Goal: Check status: Check status

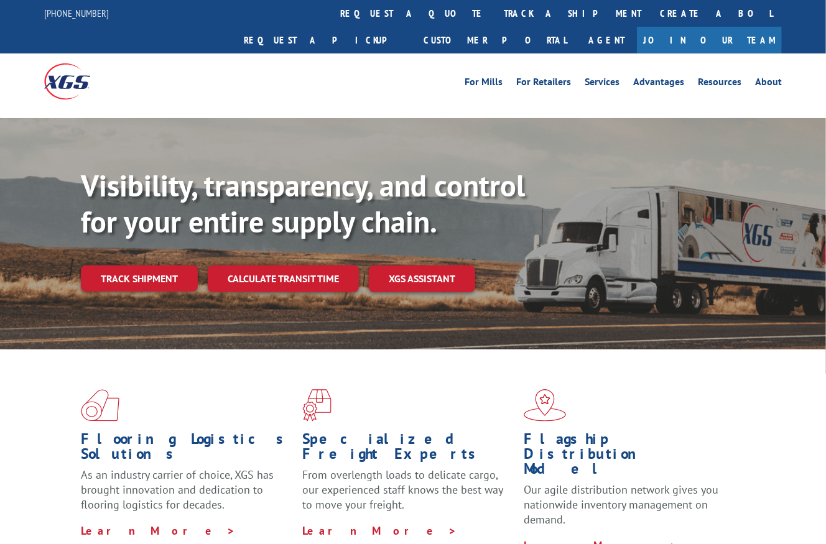
click at [495, 11] on link "track a shipment" at bounding box center [573, 13] width 156 height 27
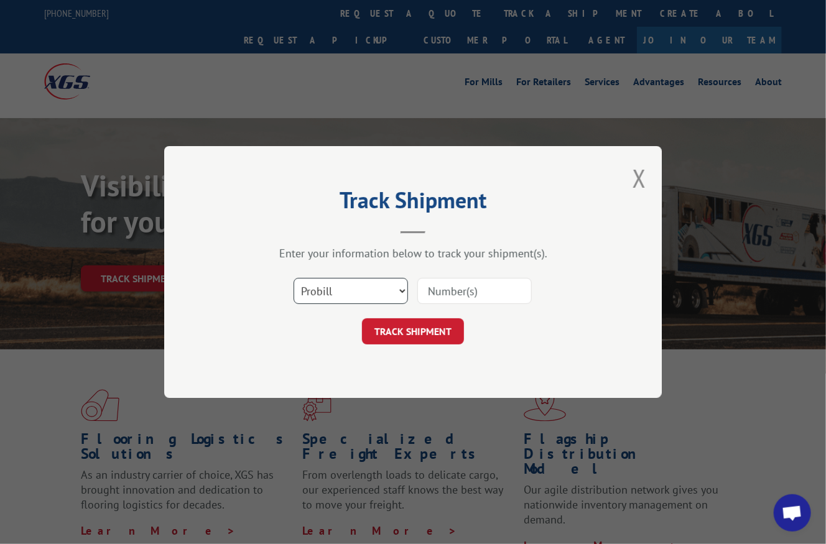
drag, startPoint x: 363, startPoint y: 289, endPoint x: 362, endPoint y: 299, distance: 10.6
click at [362, 288] on select "Select category... Probill BOL PO" at bounding box center [351, 291] width 114 height 26
select select "po"
click at [294, 278] on select "Select category... Probill BOL PO" at bounding box center [351, 291] width 114 height 26
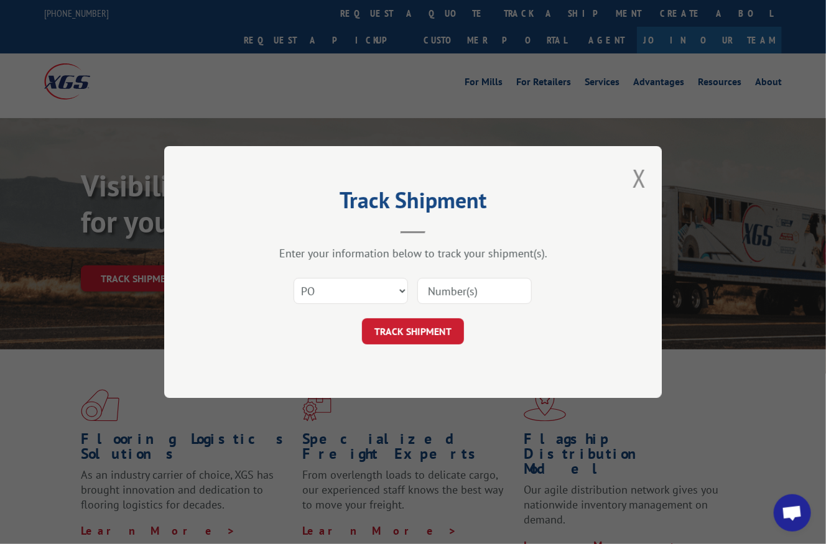
click at [472, 292] on input at bounding box center [474, 291] width 114 height 26
paste input "PO-01739"
type input "PO-01739"
click at [419, 332] on button "TRACK SHIPMENT" at bounding box center [413, 332] width 102 height 26
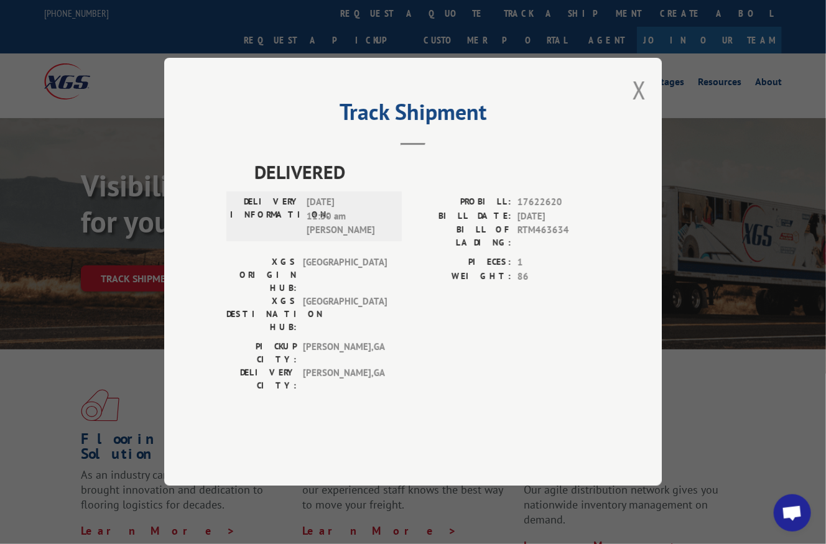
click at [542, 210] on span "17622620" at bounding box center [559, 203] width 82 height 14
copy span "17622620"
click at [533, 250] on span "RTM463634" at bounding box center [559, 237] width 82 height 26
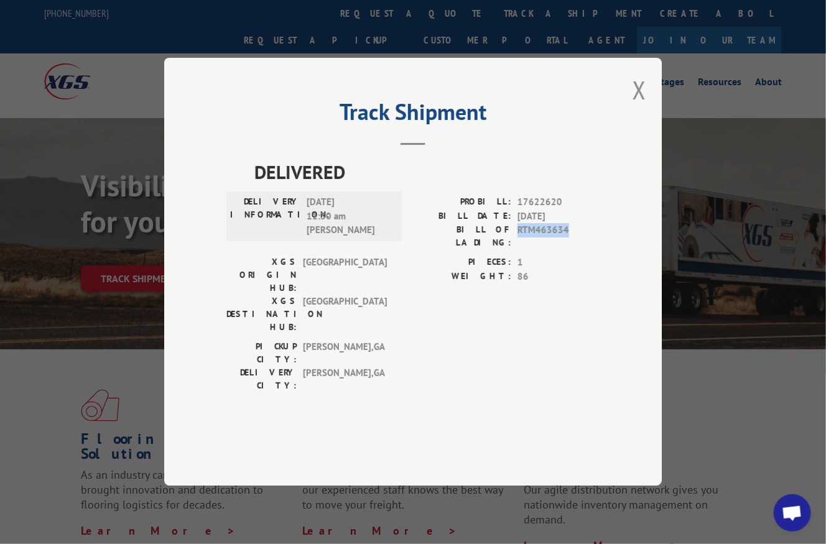
copy span "RTM463634"
click at [542, 210] on span "17622620" at bounding box center [559, 203] width 82 height 14
copy span "17622620"
click at [643, 106] on button "Close modal" at bounding box center [640, 89] width 14 height 33
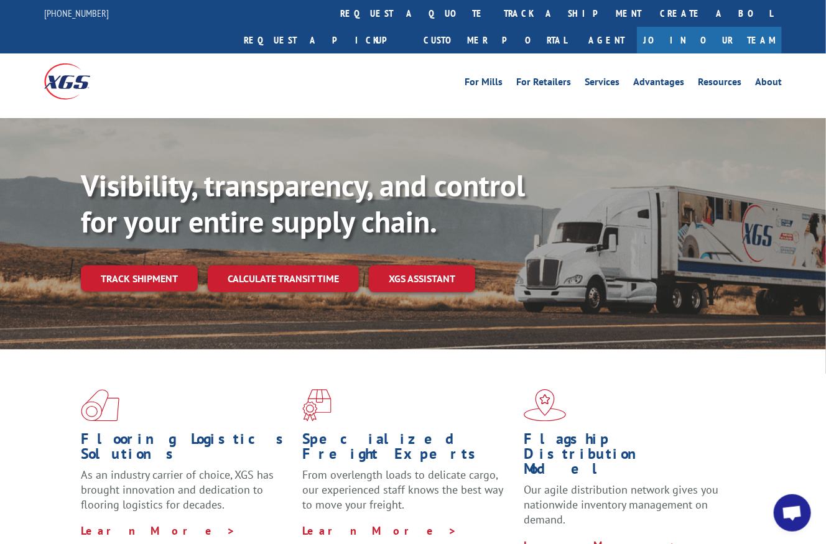
click at [495, 18] on link "track a shipment" at bounding box center [573, 13] width 156 height 27
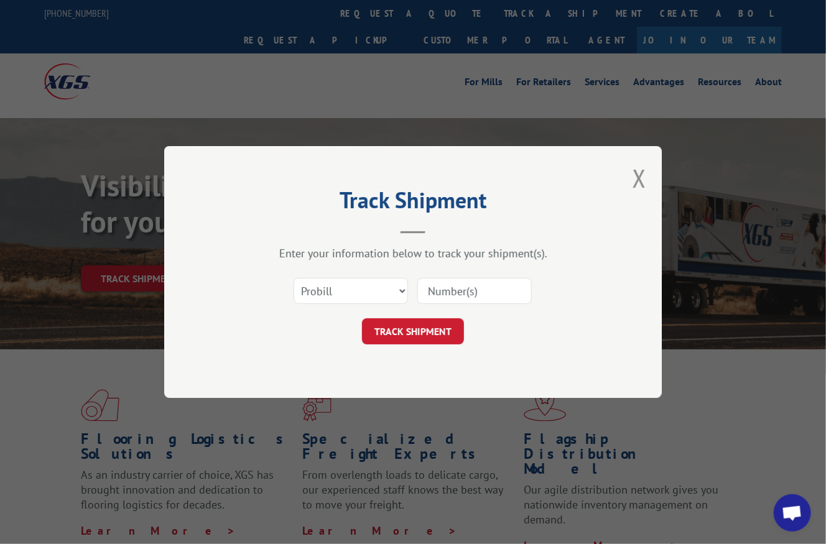
click at [444, 292] on input at bounding box center [474, 291] width 114 height 26
paste input "17622620"
type input "17622620"
click at [419, 330] on button "TRACK SHIPMENT" at bounding box center [413, 332] width 102 height 26
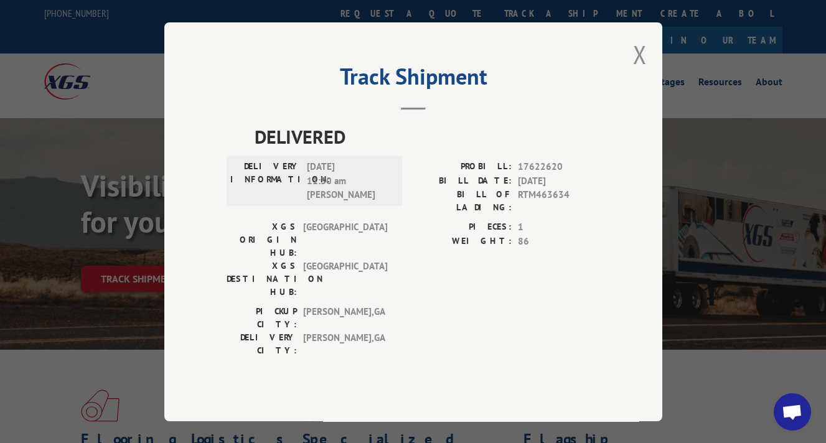
scroll to position [1097, 0]
click at [636, 68] on button "Close modal" at bounding box center [640, 54] width 14 height 33
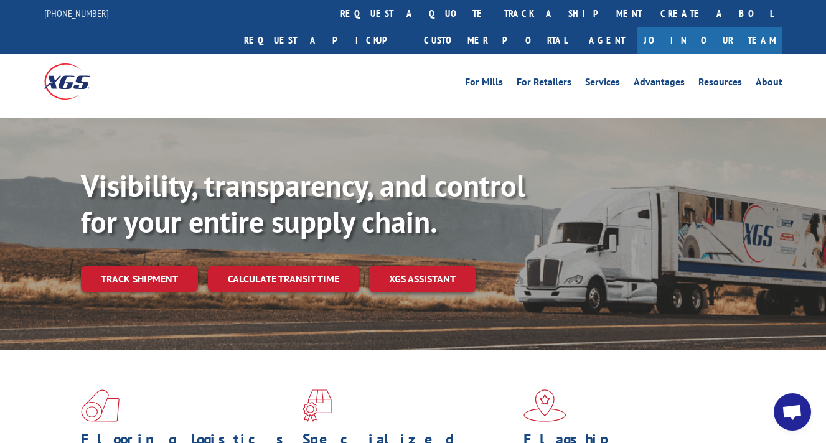
click at [495, 14] on link "track a shipment" at bounding box center [573, 13] width 156 height 27
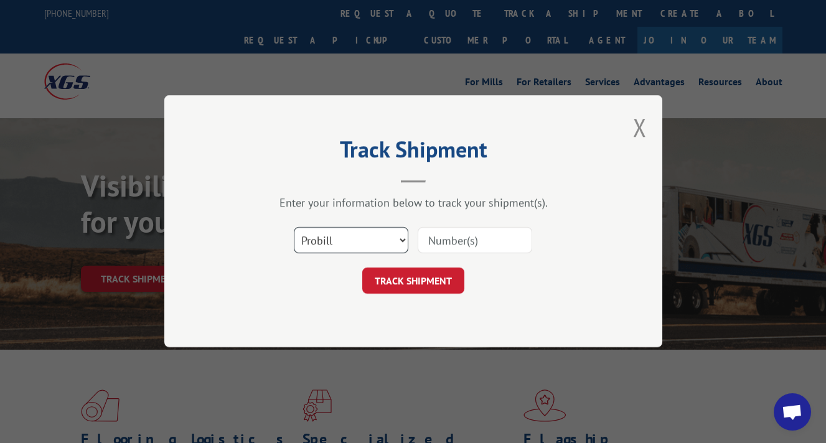
click at [368, 242] on select "Select category... Probill BOL PO" at bounding box center [351, 241] width 114 height 26
select select "bol"
click at [294, 228] on select "Select category... Probill BOL PO" at bounding box center [351, 241] width 114 height 26
click at [457, 246] on input at bounding box center [474, 241] width 114 height 26
paste input "463634"
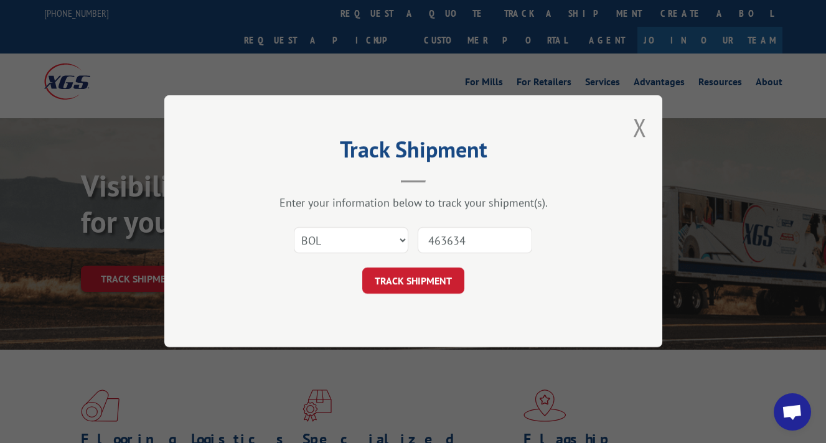
type input "463634"
click at [418, 279] on button "TRACK SHIPMENT" at bounding box center [413, 281] width 102 height 26
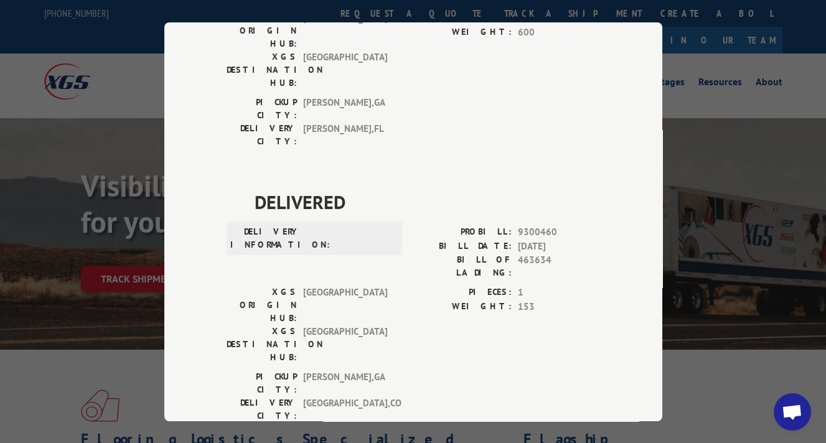
scroll to position [0, 0]
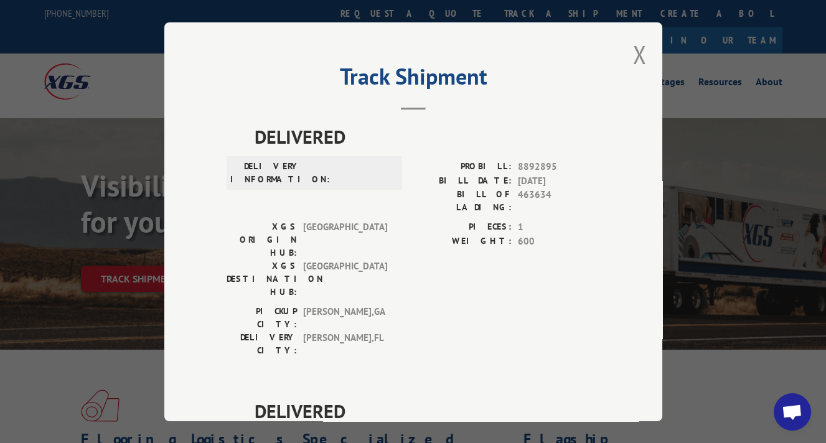
click at [634, 52] on button "Close modal" at bounding box center [640, 54] width 14 height 33
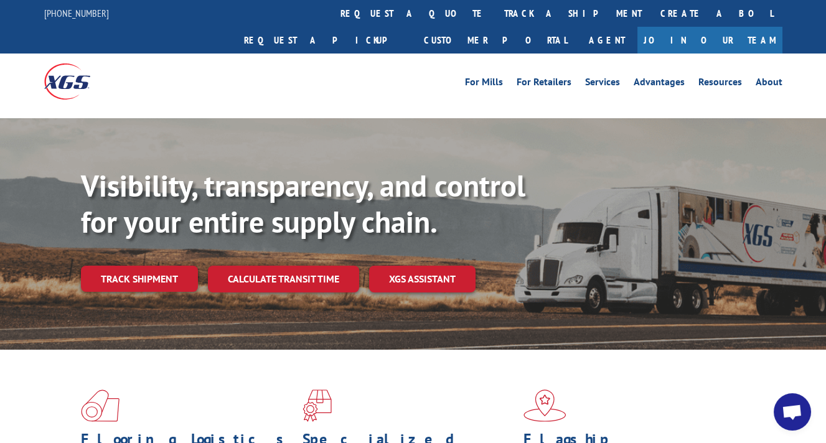
click at [495, 9] on link "track a shipment" at bounding box center [573, 13] width 156 height 27
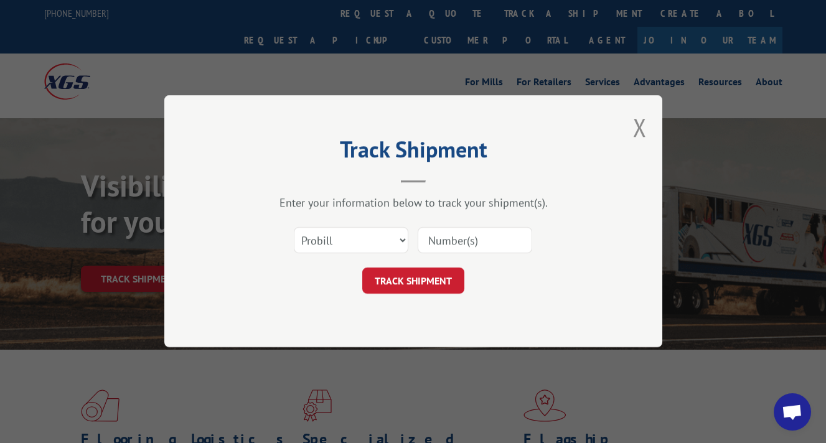
click at [453, 240] on input at bounding box center [474, 241] width 114 height 26
drag, startPoint x: 375, startPoint y: 238, endPoint x: 376, endPoint y: 252, distance: 13.7
click at [376, 238] on select "Select category... Probill BOL PO" at bounding box center [351, 241] width 114 height 26
select select "bol"
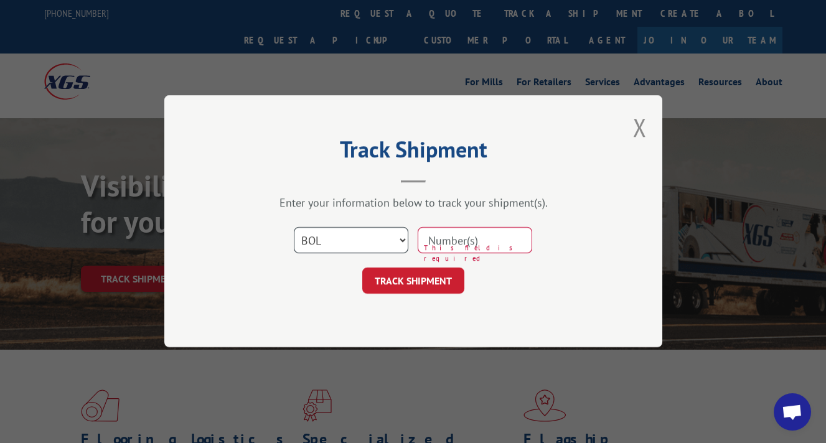
click at [294, 228] on select "Select category... Probill BOL PO" at bounding box center [351, 241] width 114 height 26
click at [476, 243] on input at bounding box center [474, 241] width 114 height 26
paste input "262834"
type input "262834"
click at [438, 281] on button "TRACK SHIPMENT" at bounding box center [413, 281] width 102 height 26
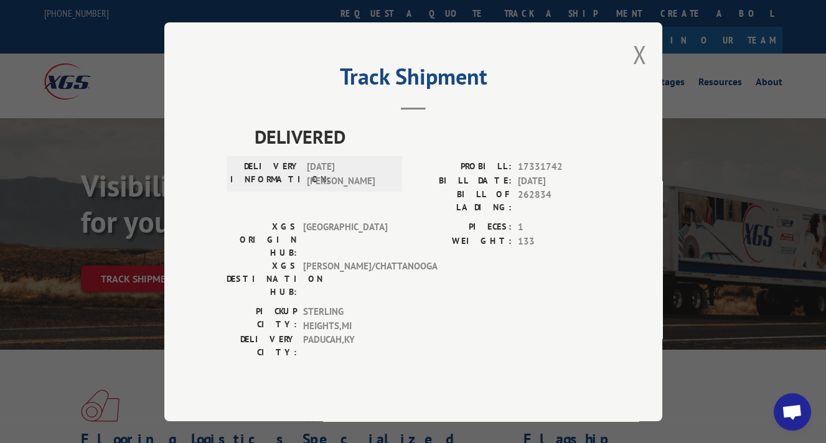
click at [640, 70] on button "Close modal" at bounding box center [640, 54] width 14 height 33
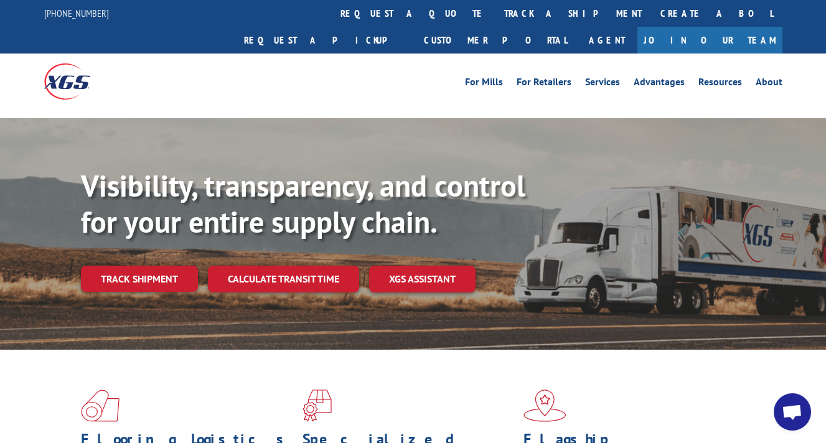
click at [495, 9] on link "track a shipment" at bounding box center [573, 13] width 156 height 27
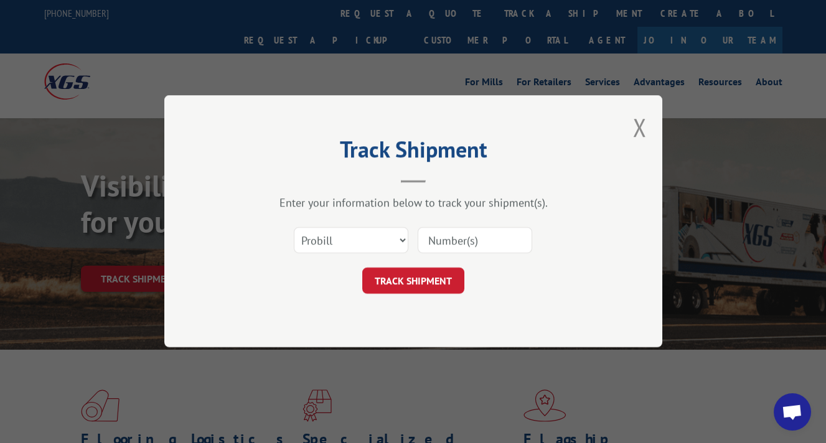
click at [454, 236] on input at bounding box center [474, 241] width 114 height 26
paste input "463634"
type input "463634"
click button "TRACK SHIPMENT" at bounding box center [413, 281] width 102 height 26
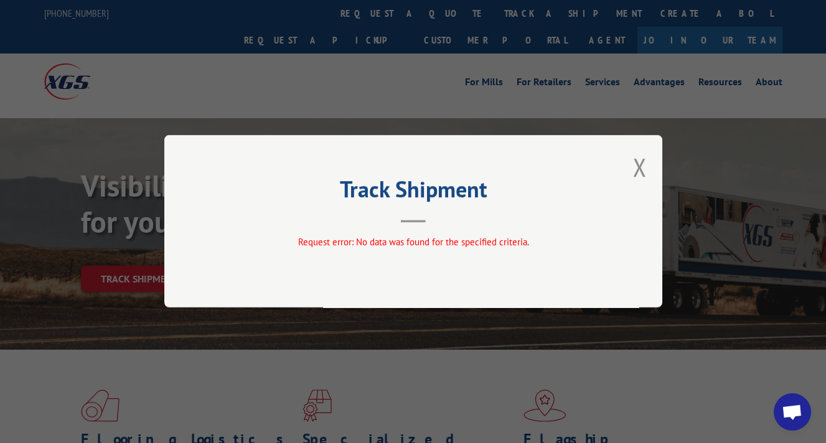
click at [640, 169] on button "Close modal" at bounding box center [640, 167] width 14 height 33
